Goal: Navigation & Orientation: Find specific page/section

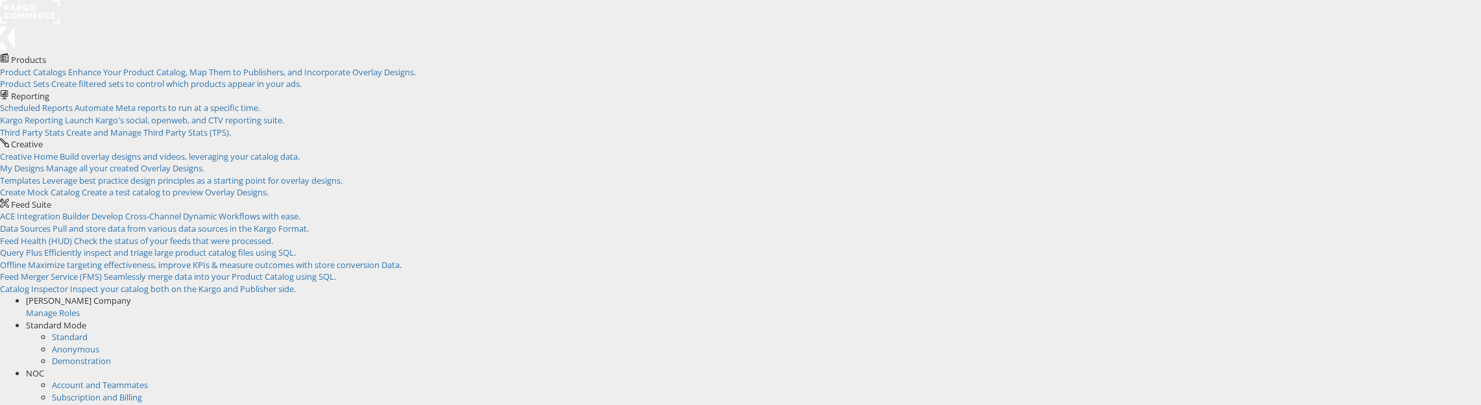
click at [44, 367] on span "NOC" at bounding box center [35, 373] width 18 height 12
click at [127, 379] on link "Internal Dashboard" at bounding box center [89, 385] width 75 height 12
